Goal: Task Accomplishment & Management: Manage account settings

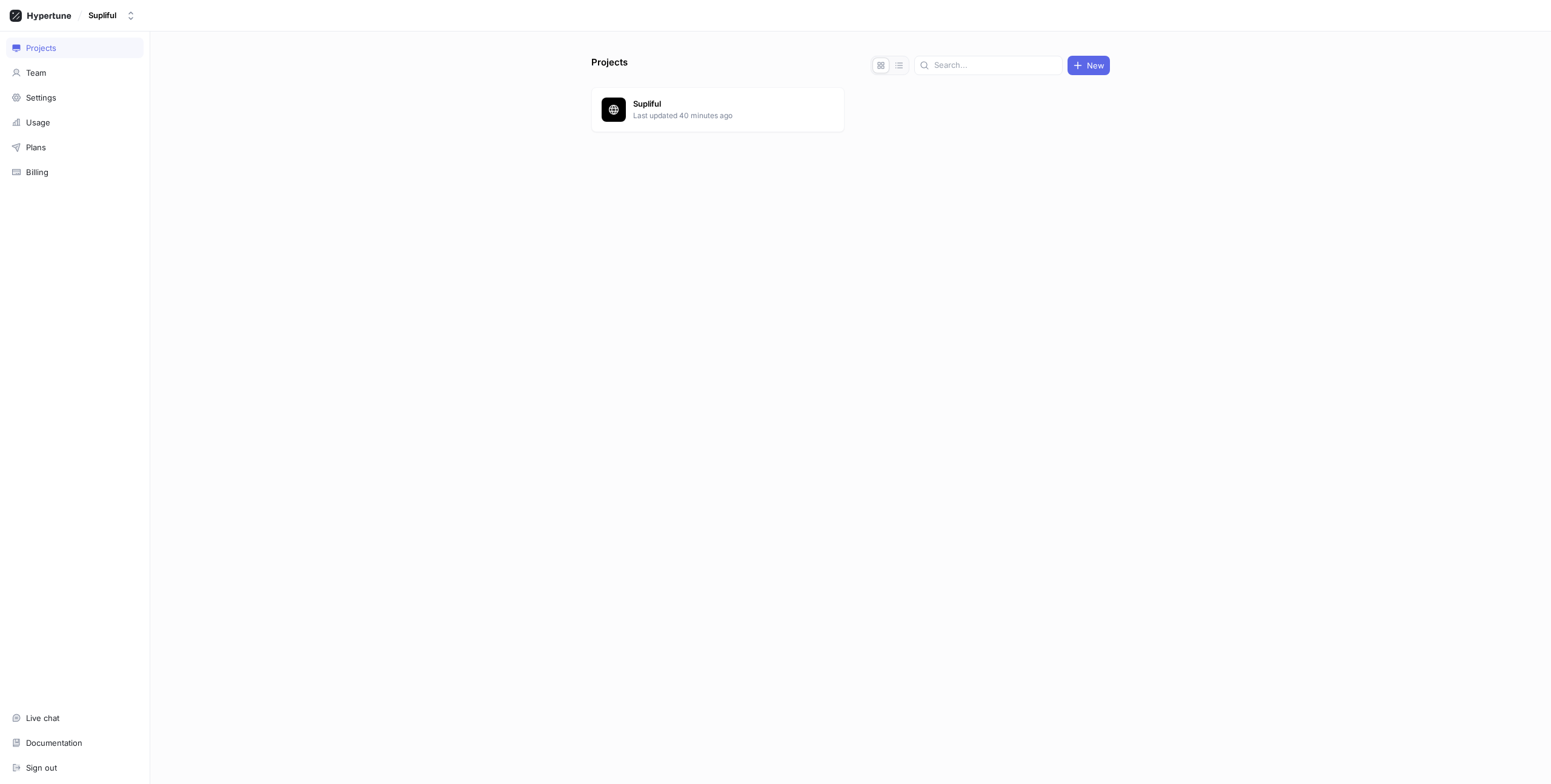
click at [281, 141] on div "Projects New Supliful Last updated 40 minutes ago" at bounding box center [850, 407] width 1401 height 752
click at [680, 122] on div "Supliful Last updated 40 minutes ago" at bounding box center [718, 110] width 254 height 45
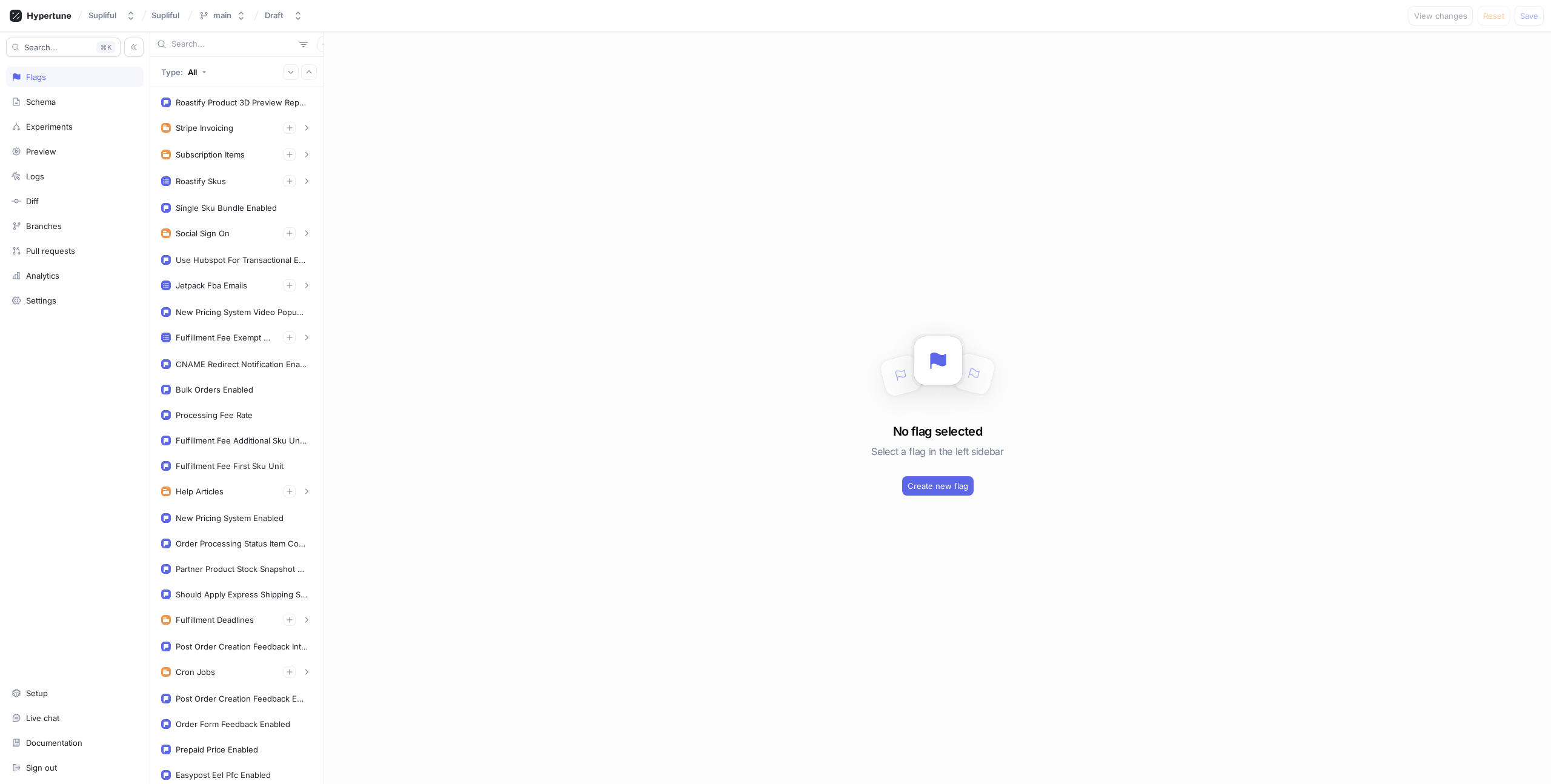
click at [438, 338] on div "No flag selected Select a flag in the left sidebar Create new flag" at bounding box center [937, 407] width 1227 height 752
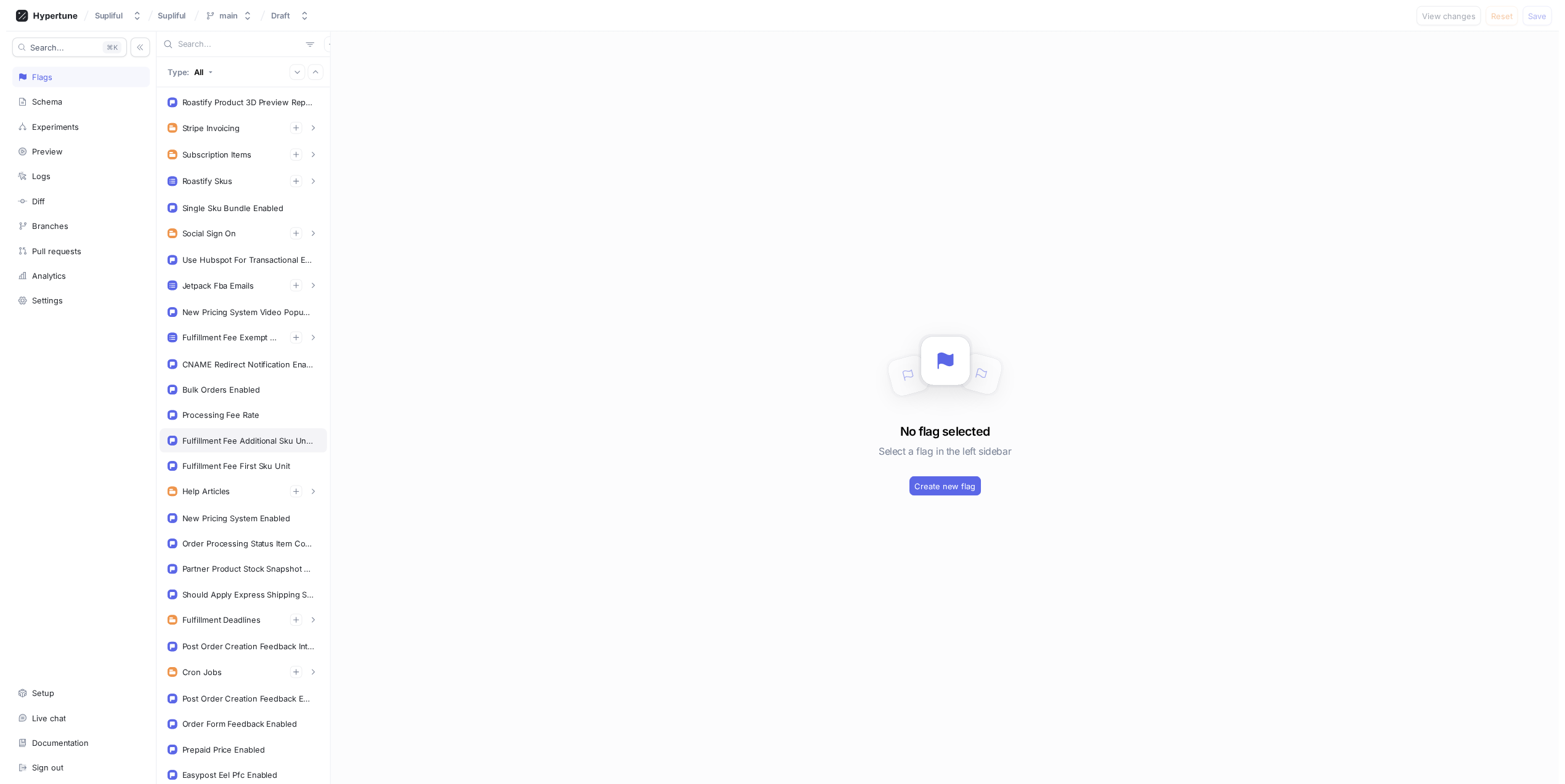
scroll to position [229, 0]
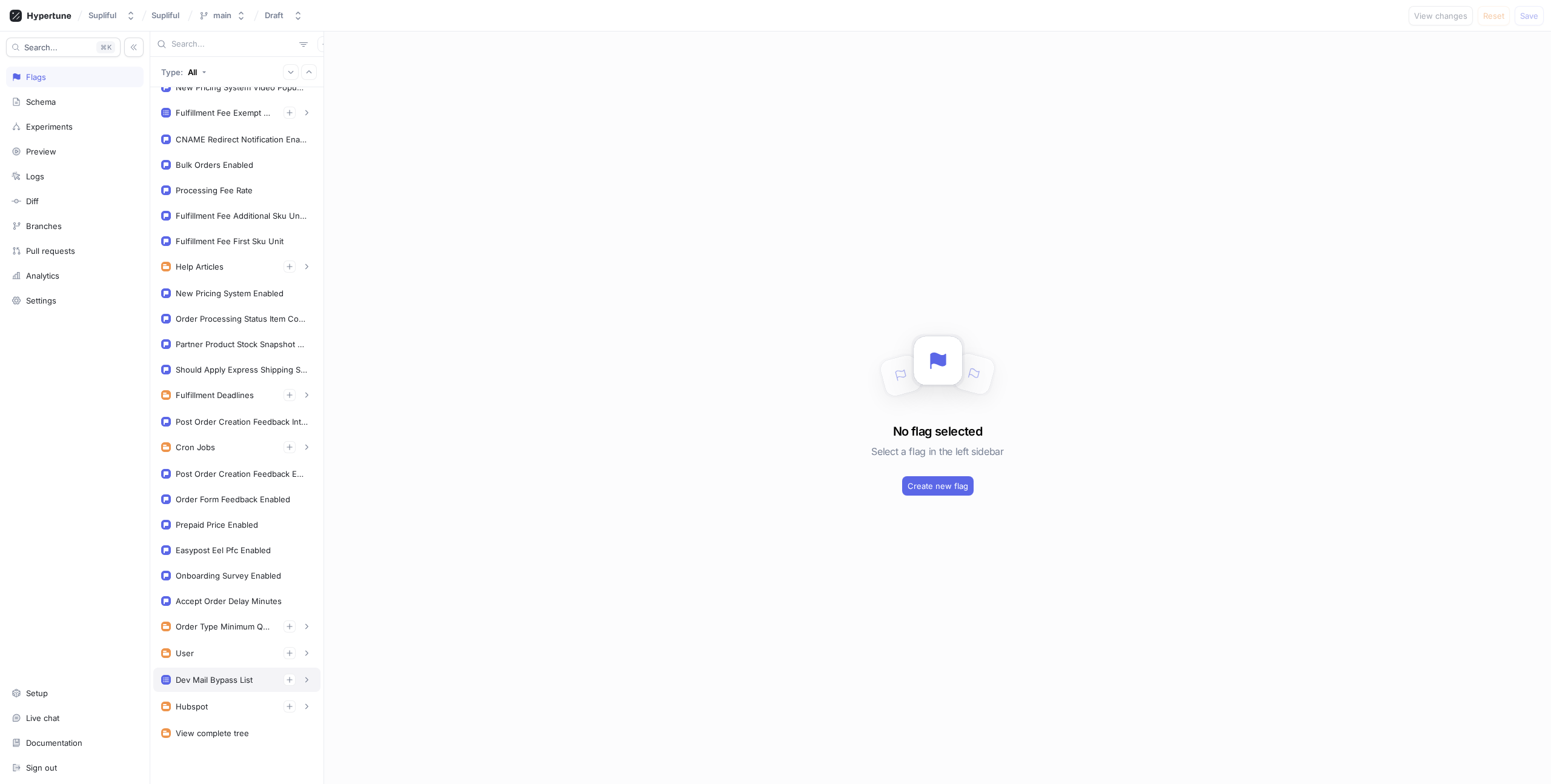
click at [221, 680] on div "Dev Mail Bypass List" at bounding box center [214, 680] width 77 height 10
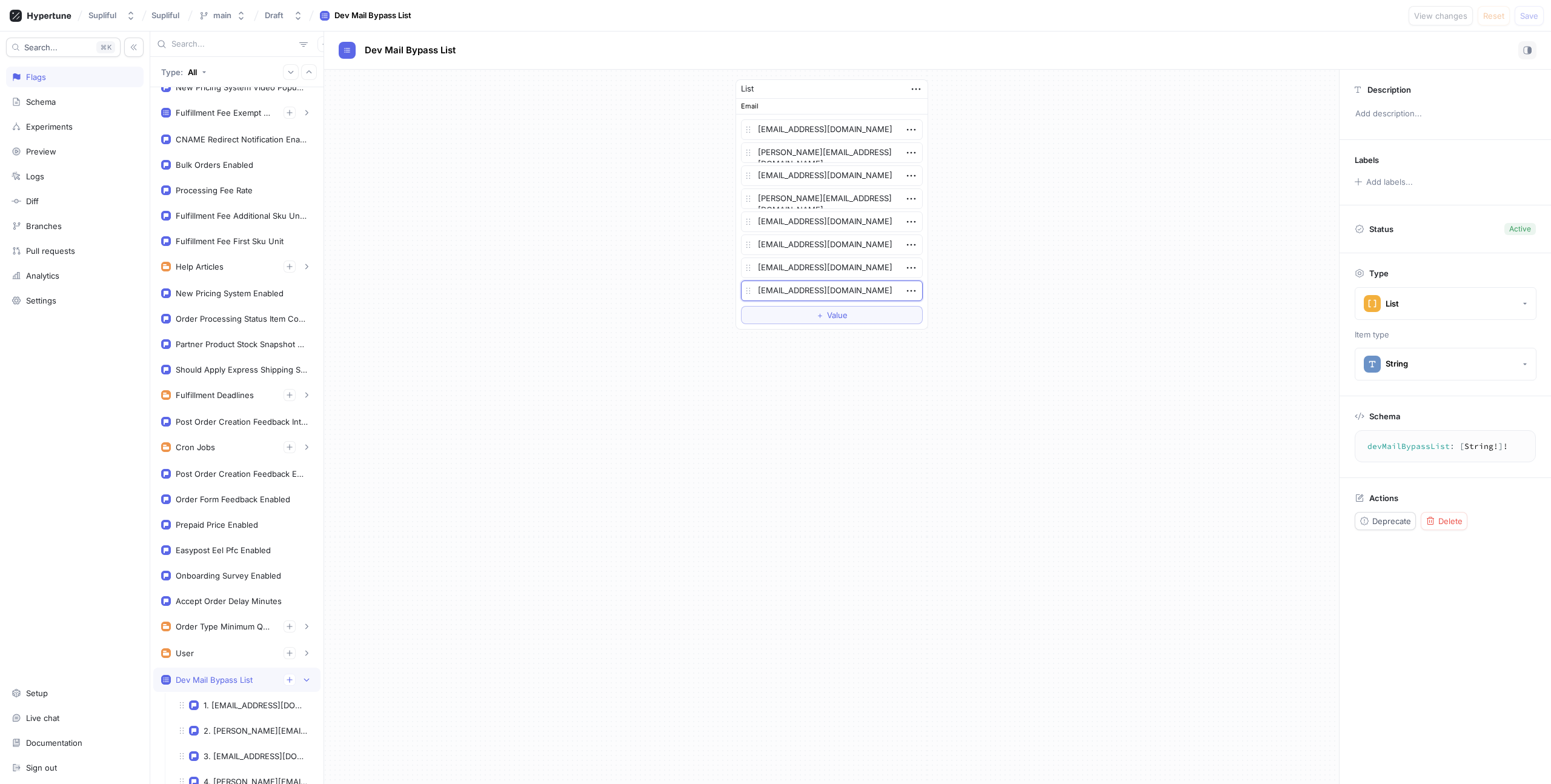
click at [762, 290] on textarea "[EMAIL_ADDRESS][DOMAIN_NAME]" at bounding box center [832, 291] width 182 height 21
drag, startPoint x: 766, startPoint y: 290, endPoint x: 785, endPoint y: 290, distance: 19.0
click at [785, 290] on textarea "[EMAIL_ADDRESS][DOMAIN_NAME]" at bounding box center [832, 291] width 182 height 21
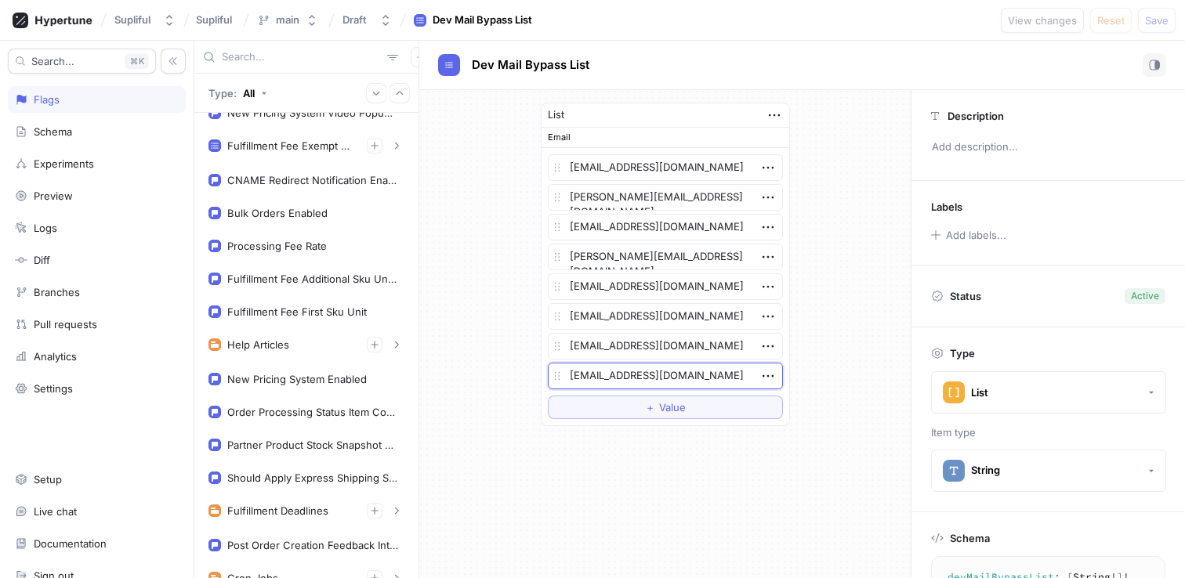
scroll to position [19, 0]
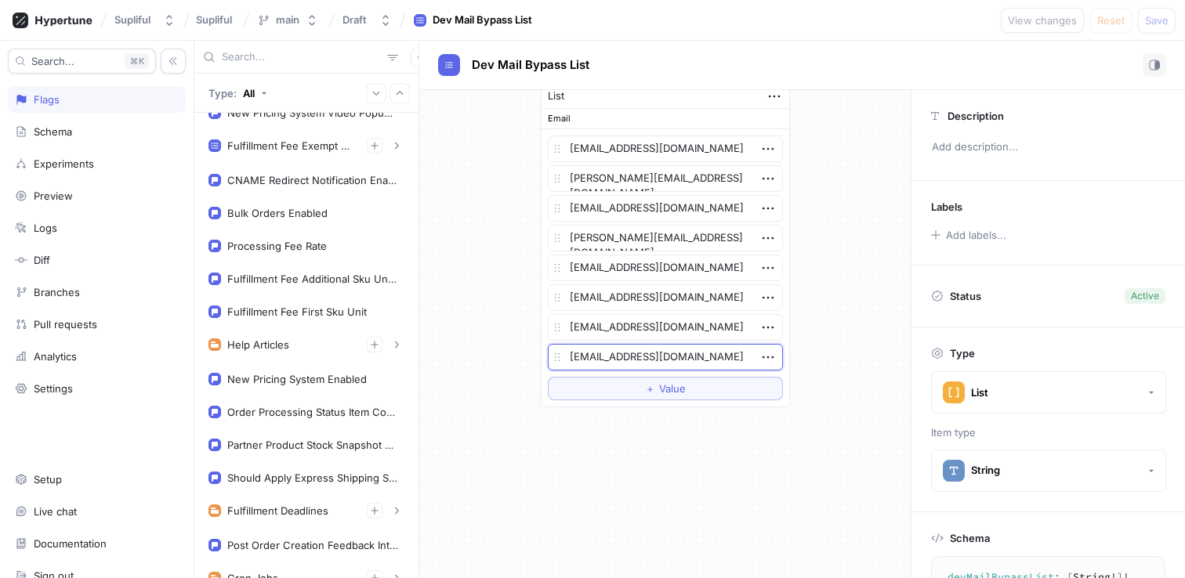
click at [708, 360] on textarea "[EMAIL_ADDRESS][DOMAIN_NAME]" at bounding box center [665, 357] width 235 height 27
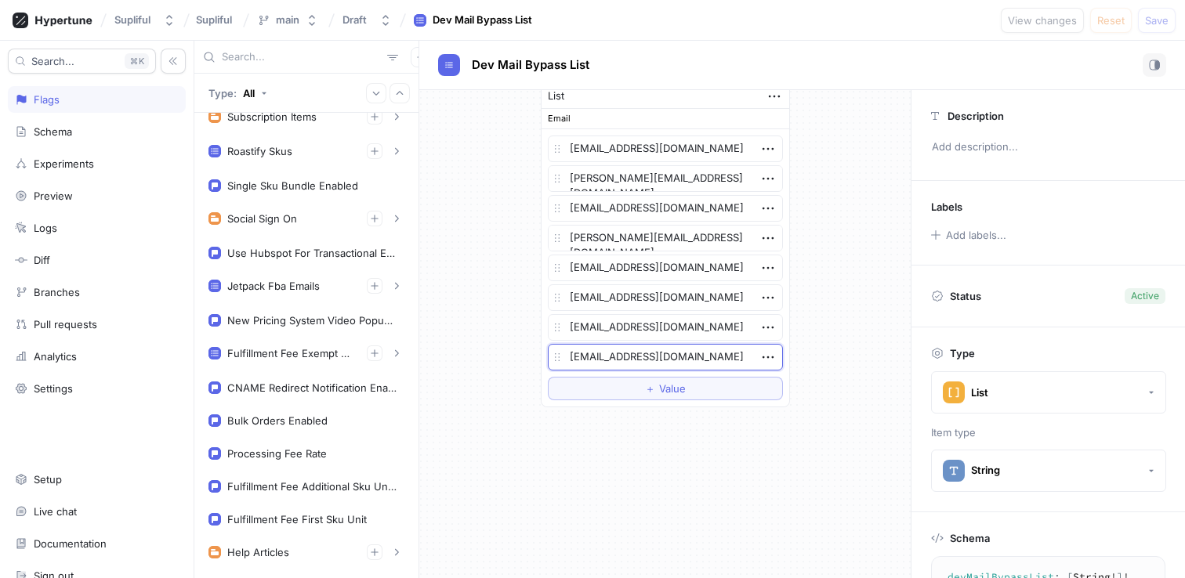
scroll to position [0, 0]
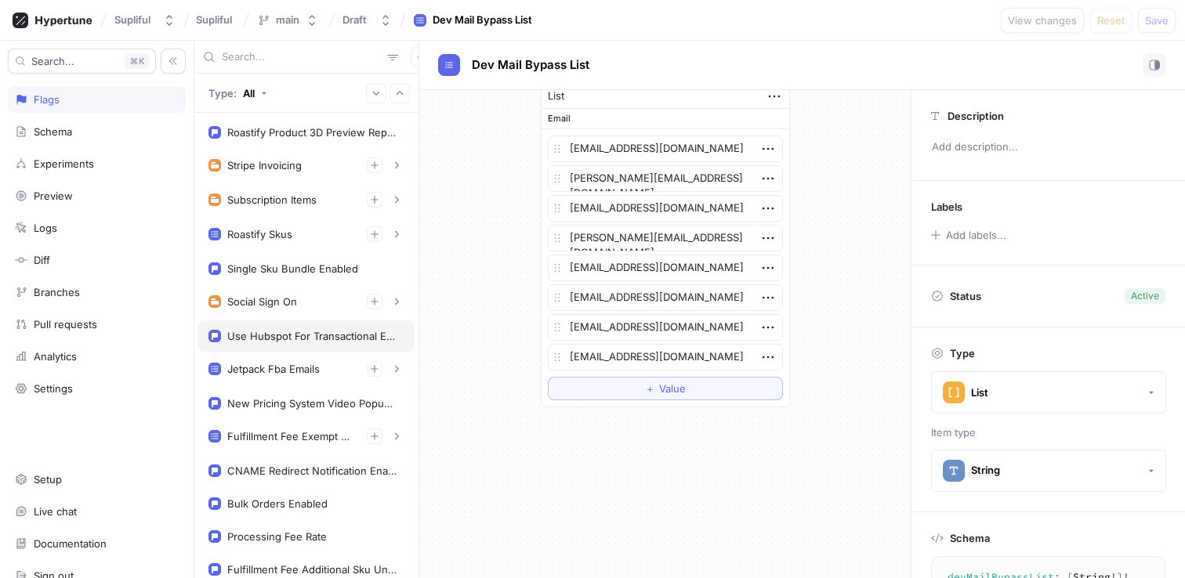
type textarea "x"
click at [277, 333] on div "Use Hubspot For Transactional Emails" at bounding box center [312, 336] width 171 height 13
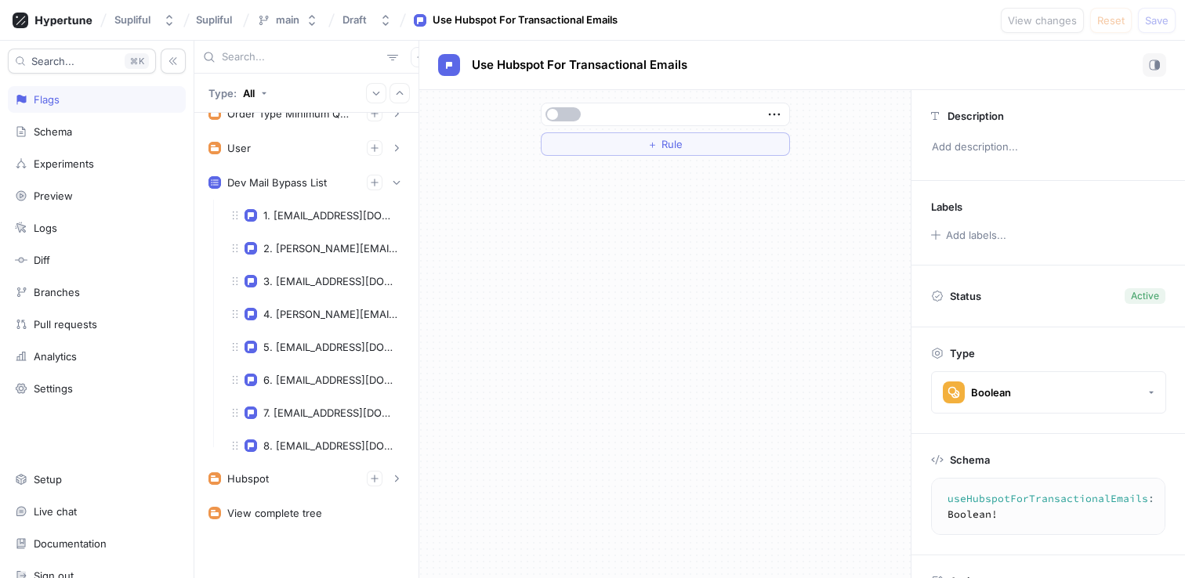
scroll to position [988, 0]
click at [265, 469] on div "Hubspot" at bounding box center [306, 477] width 216 height 31
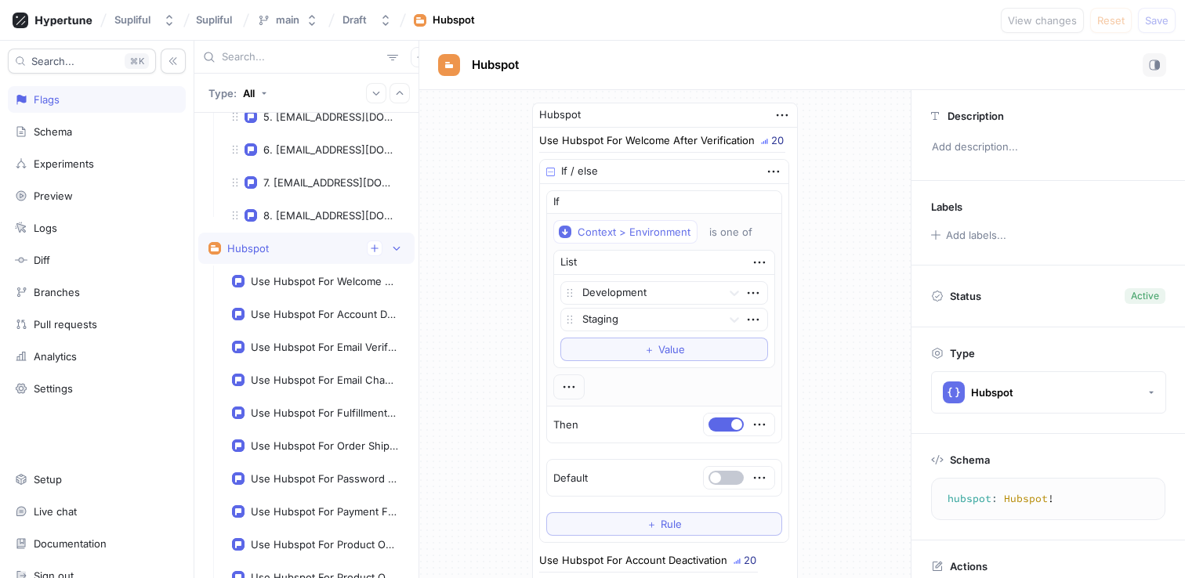
scroll to position [1222, 0]
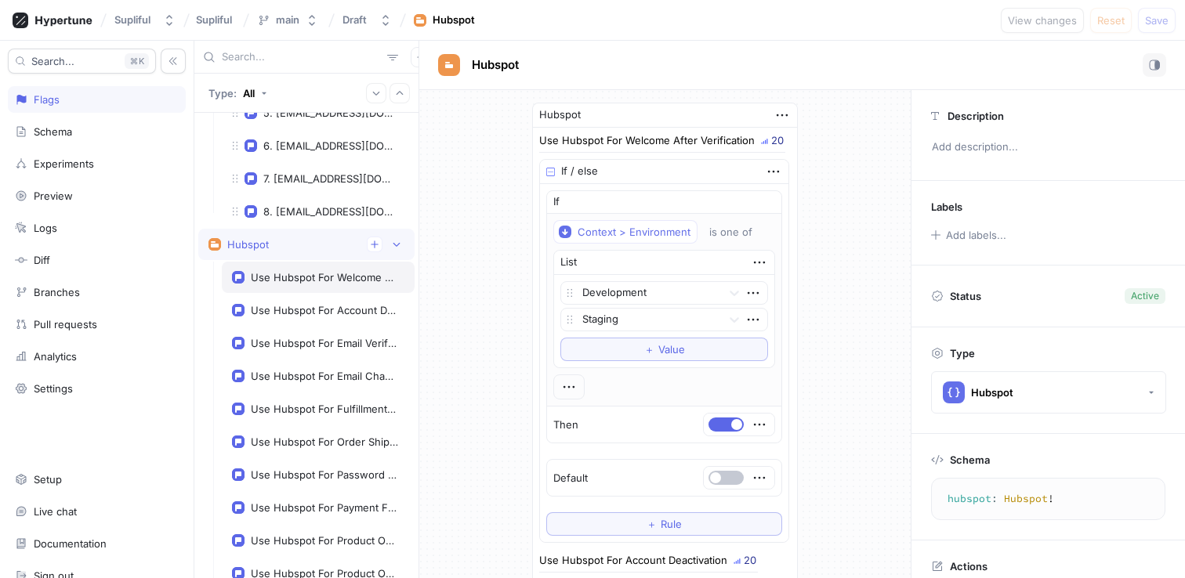
click at [321, 283] on div "Use Hubspot For Welcome After Verification" at bounding box center [324, 277] width 147 height 13
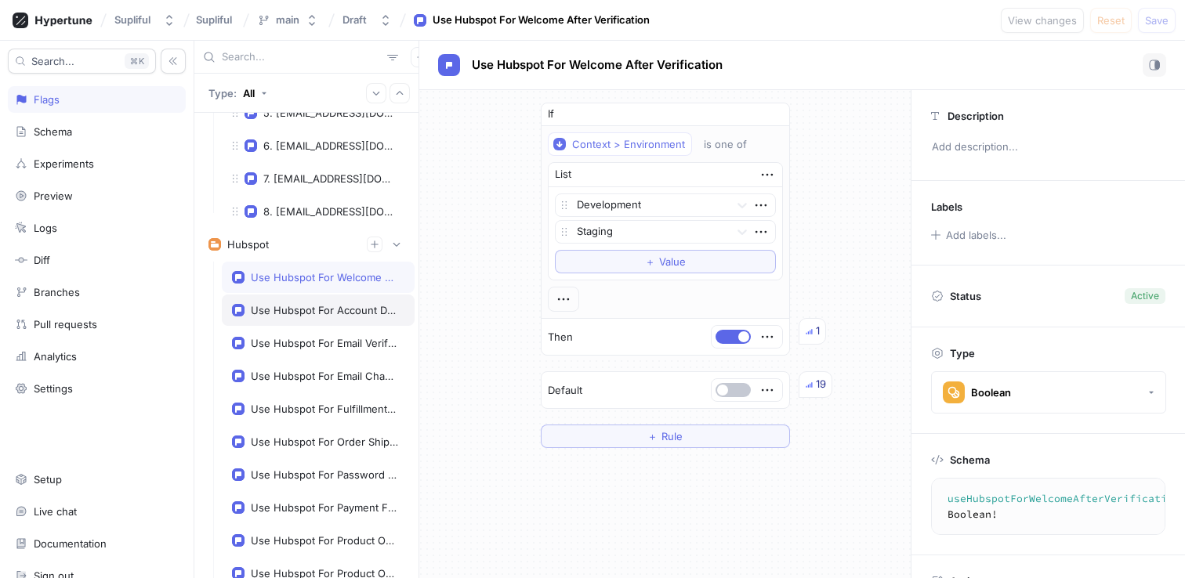
click at [289, 322] on div "Use Hubspot For Account Deactivation" at bounding box center [318, 310] width 193 height 31
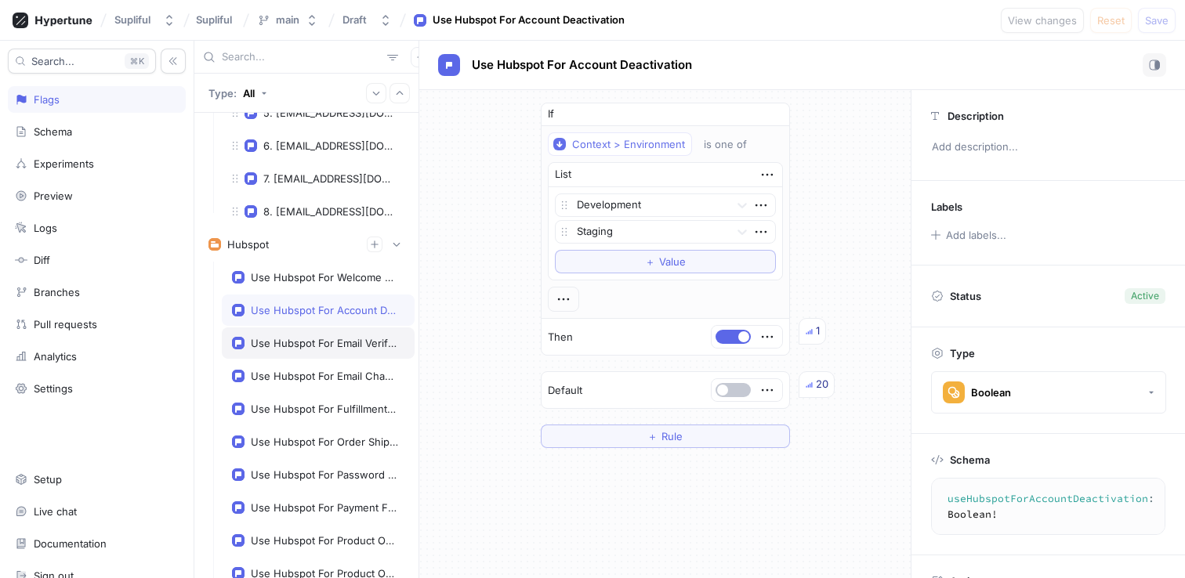
click at [294, 346] on div "Use Hubspot For Email Verification" at bounding box center [324, 343] width 147 height 13
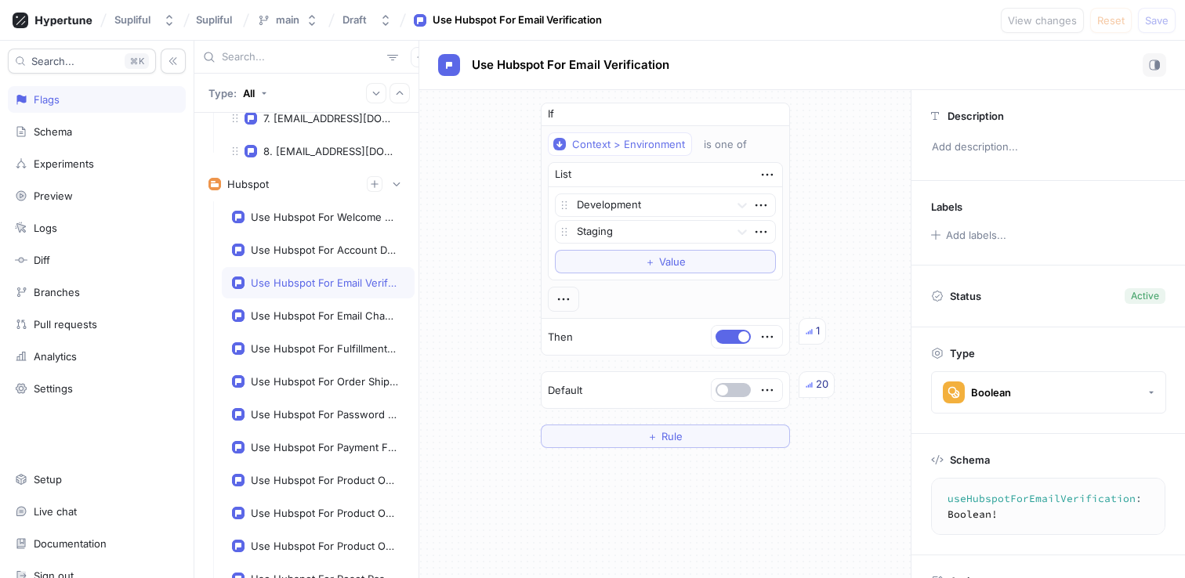
scroll to position [1285, 0]
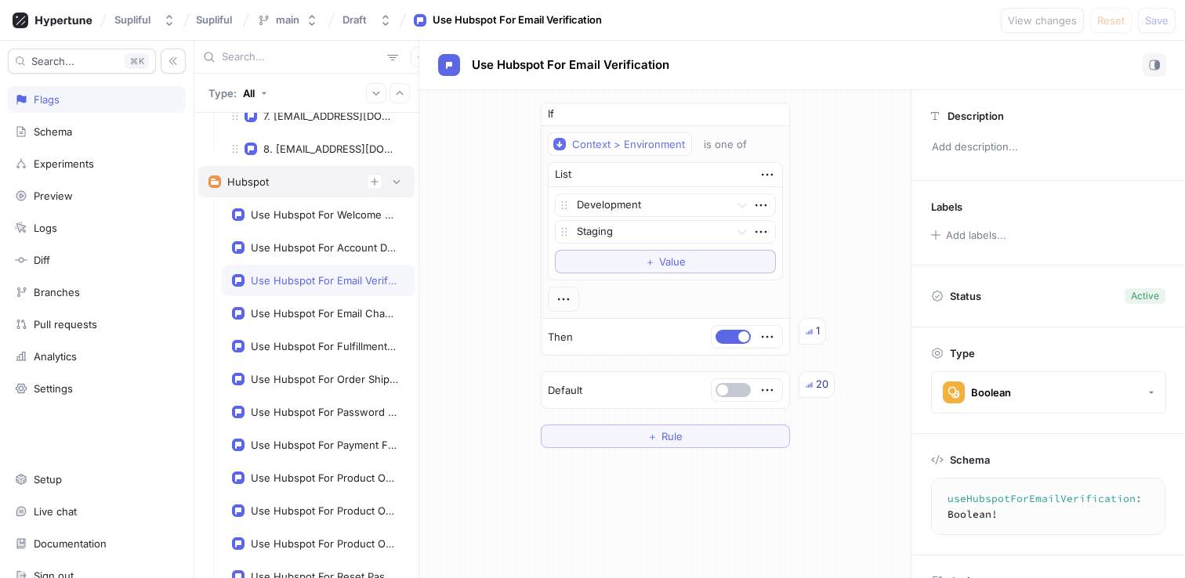
click at [270, 184] on div "Hubspot" at bounding box center [306, 182] width 196 height 16
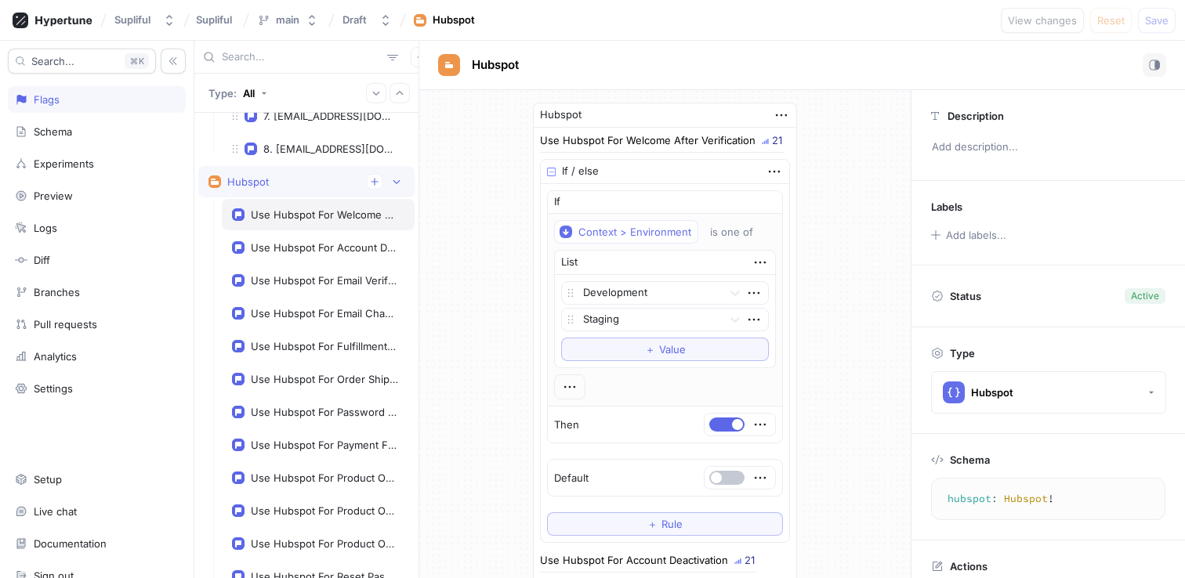
click at [310, 215] on div "Use Hubspot For Welcome After Verification" at bounding box center [324, 214] width 147 height 13
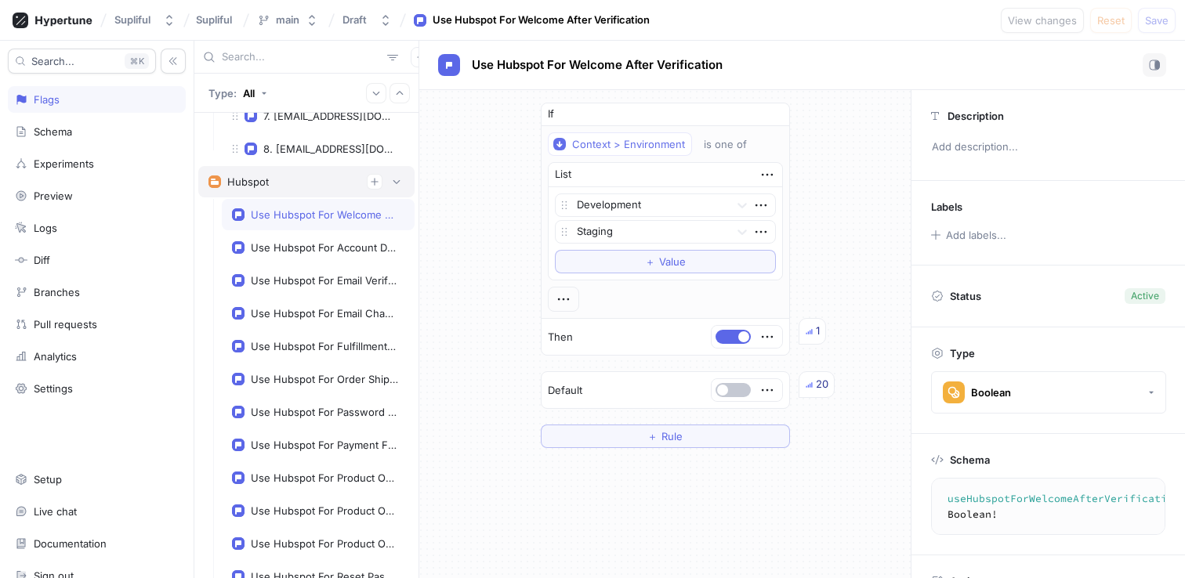
click at [306, 179] on div "Hubspot" at bounding box center [306, 182] width 196 height 16
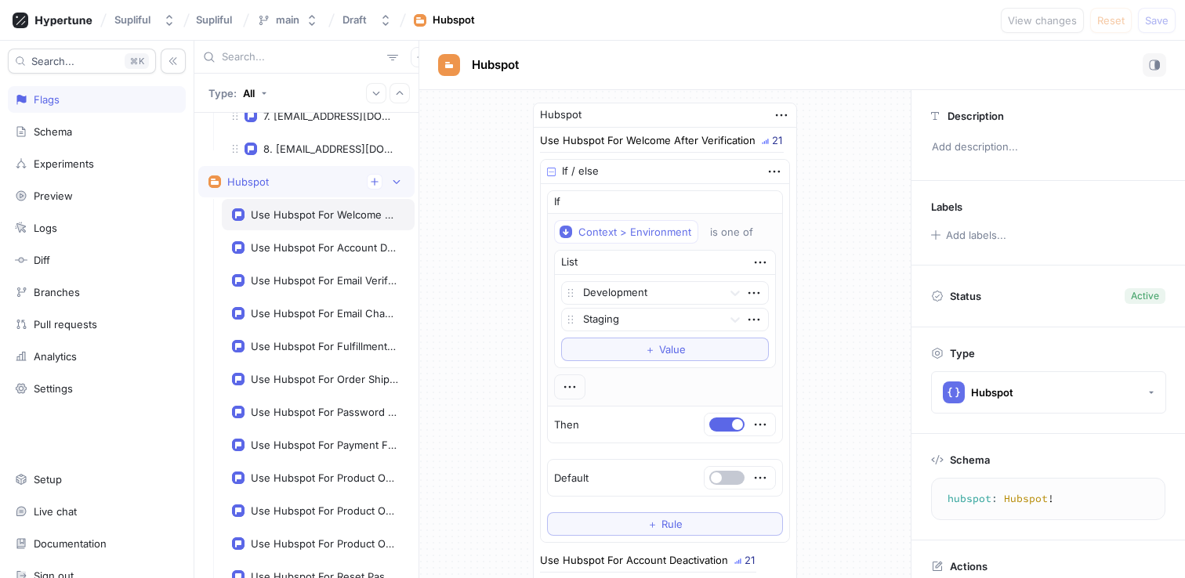
click at [307, 221] on div "Use Hubspot For Welcome After Verification" at bounding box center [324, 214] width 147 height 13
type textarea "useHubspotForWelcomeAfterVerification: Boolean!"
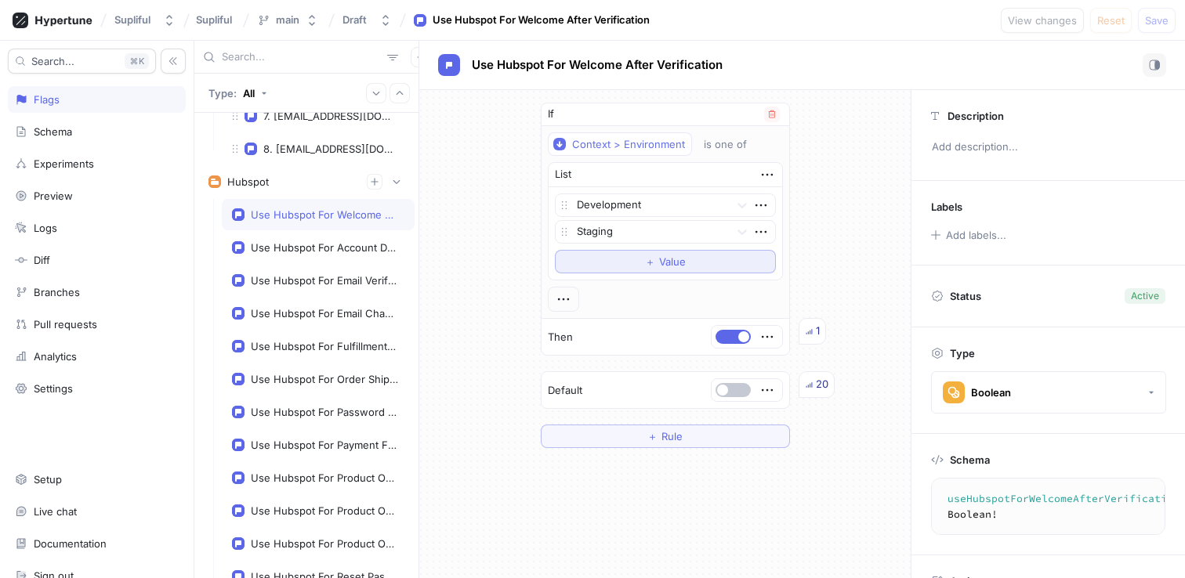
click at [698, 256] on button "＋ Value" at bounding box center [665, 262] width 221 height 24
click at [755, 256] on icon "button" at bounding box center [760, 258] width 17 height 17
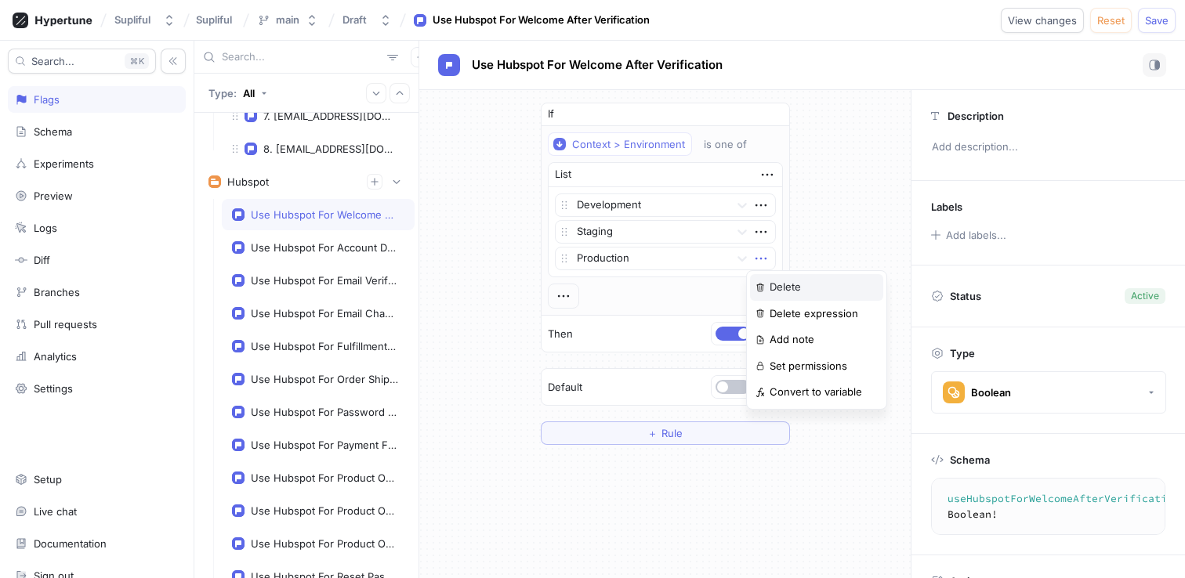
click at [825, 281] on div "Delete" at bounding box center [816, 287] width 133 height 27
